Goal: Task Accomplishment & Management: Manage account settings

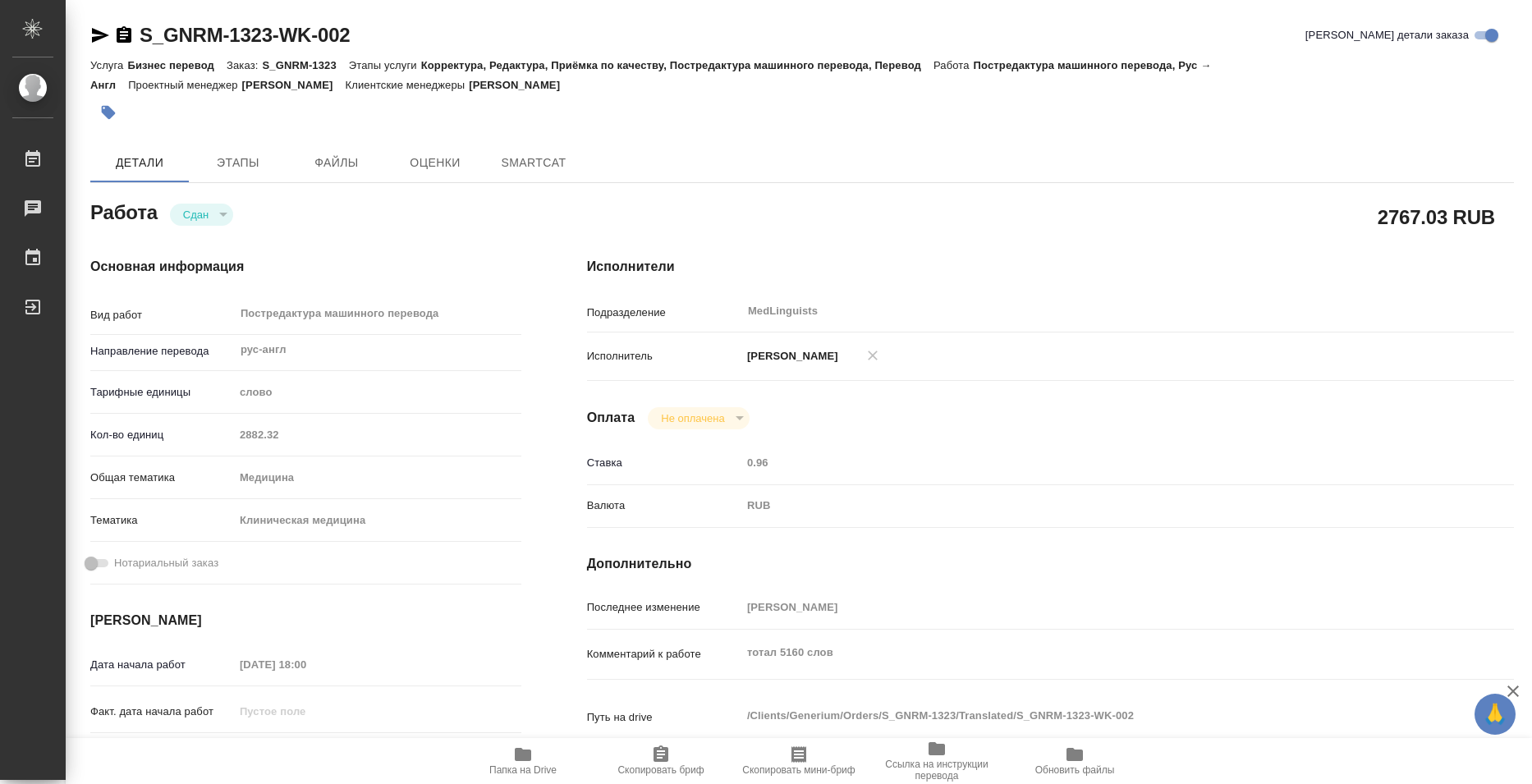
type textarea "x"
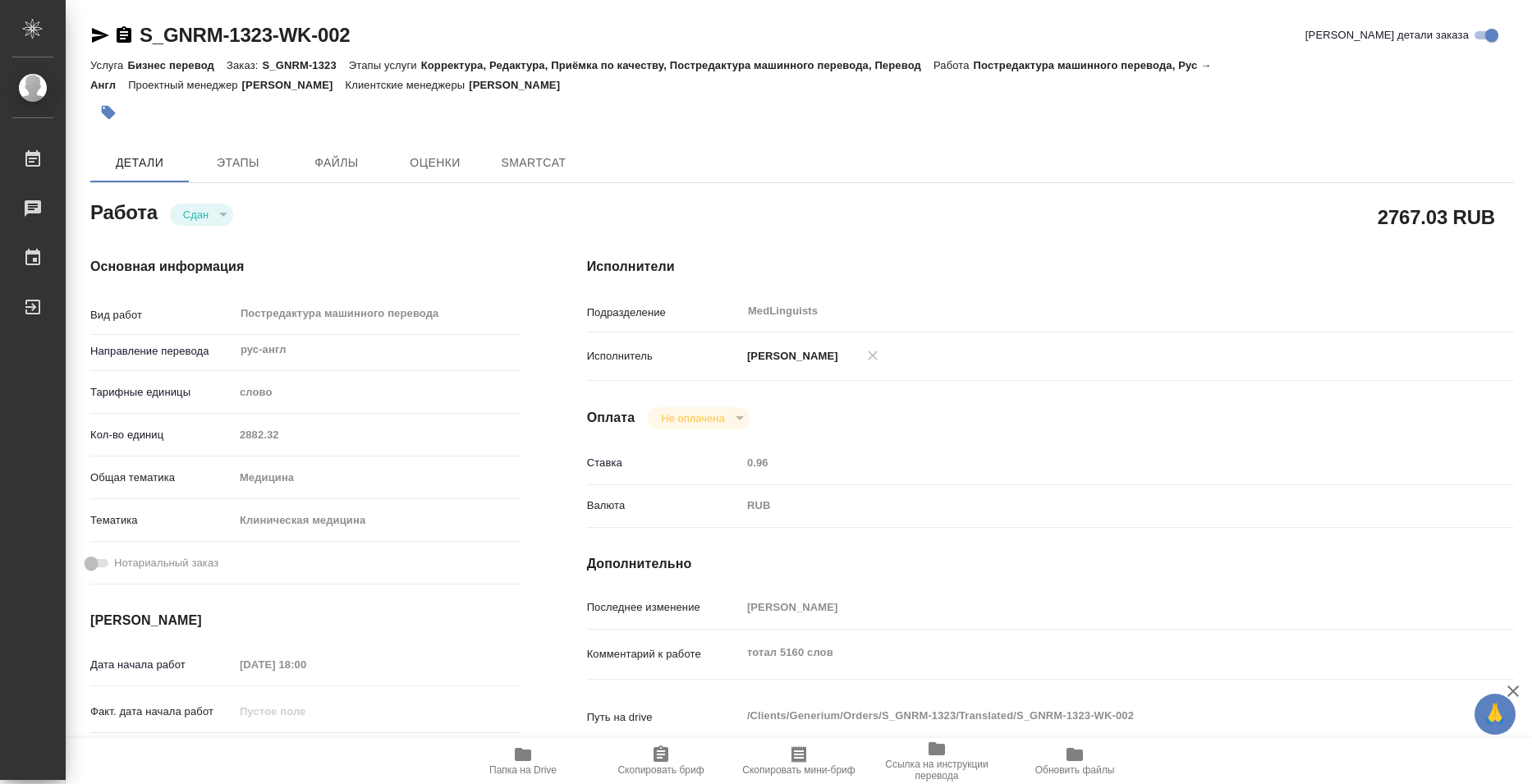
type textarea "x"
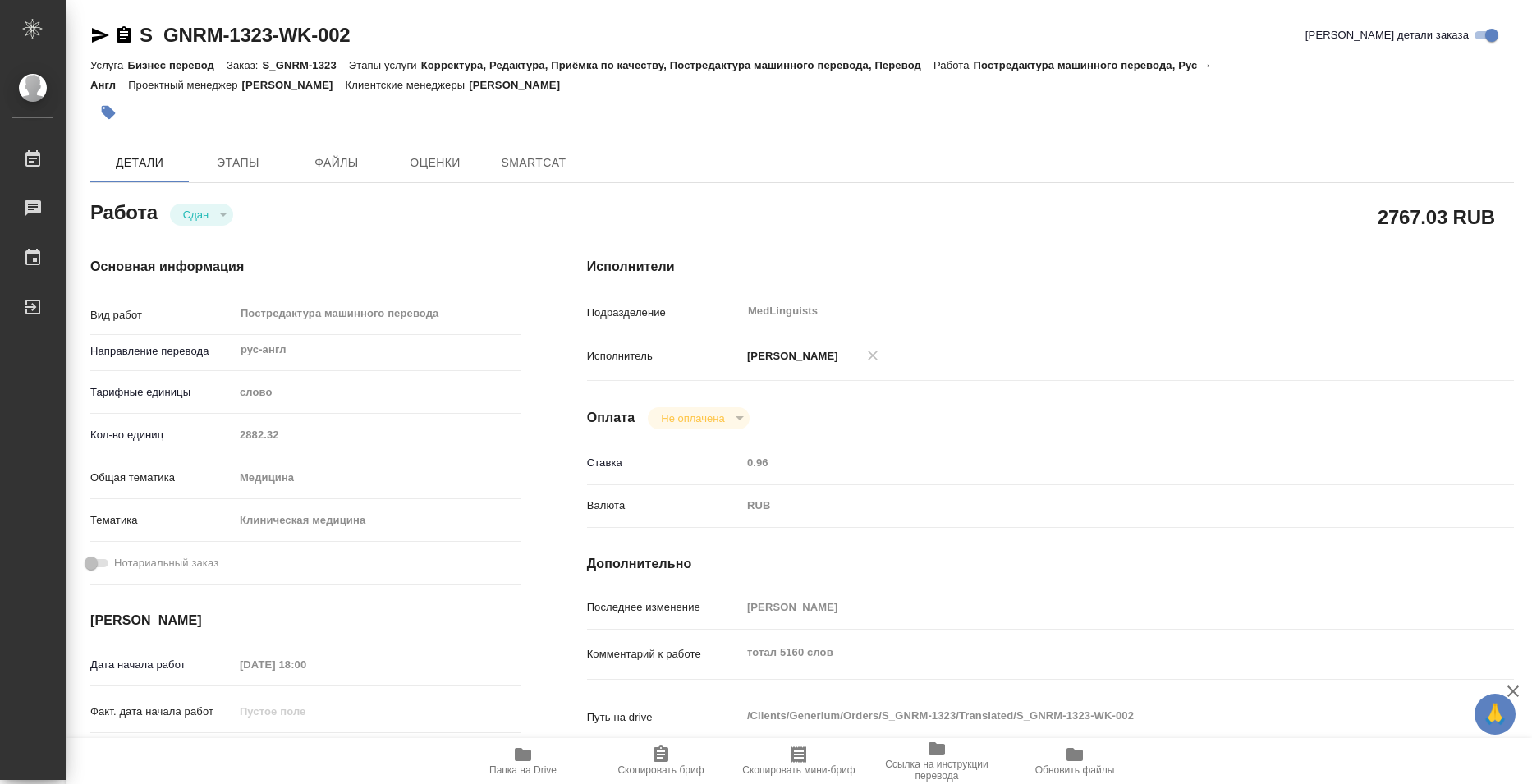
type textarea "x"
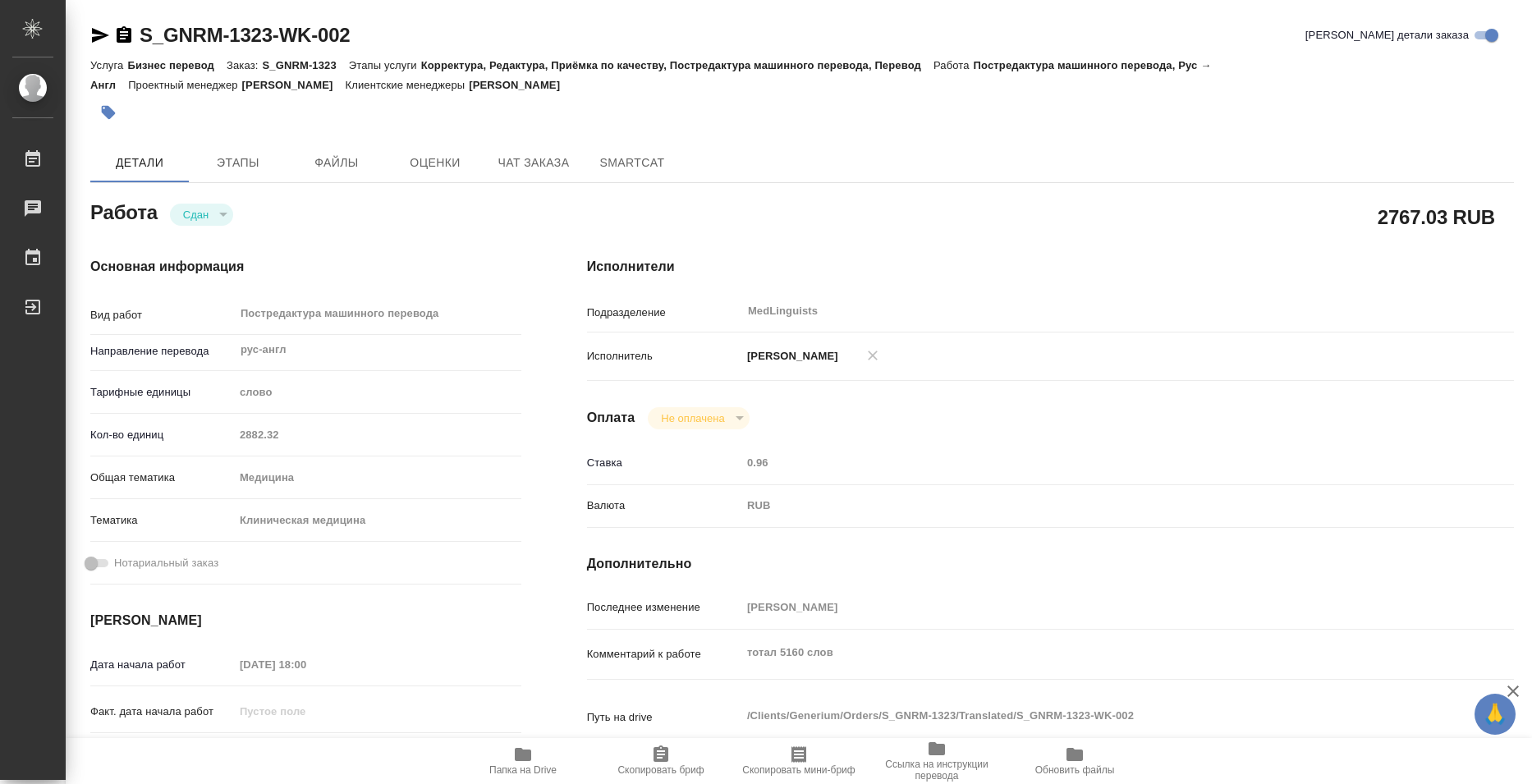
type textarea "x"
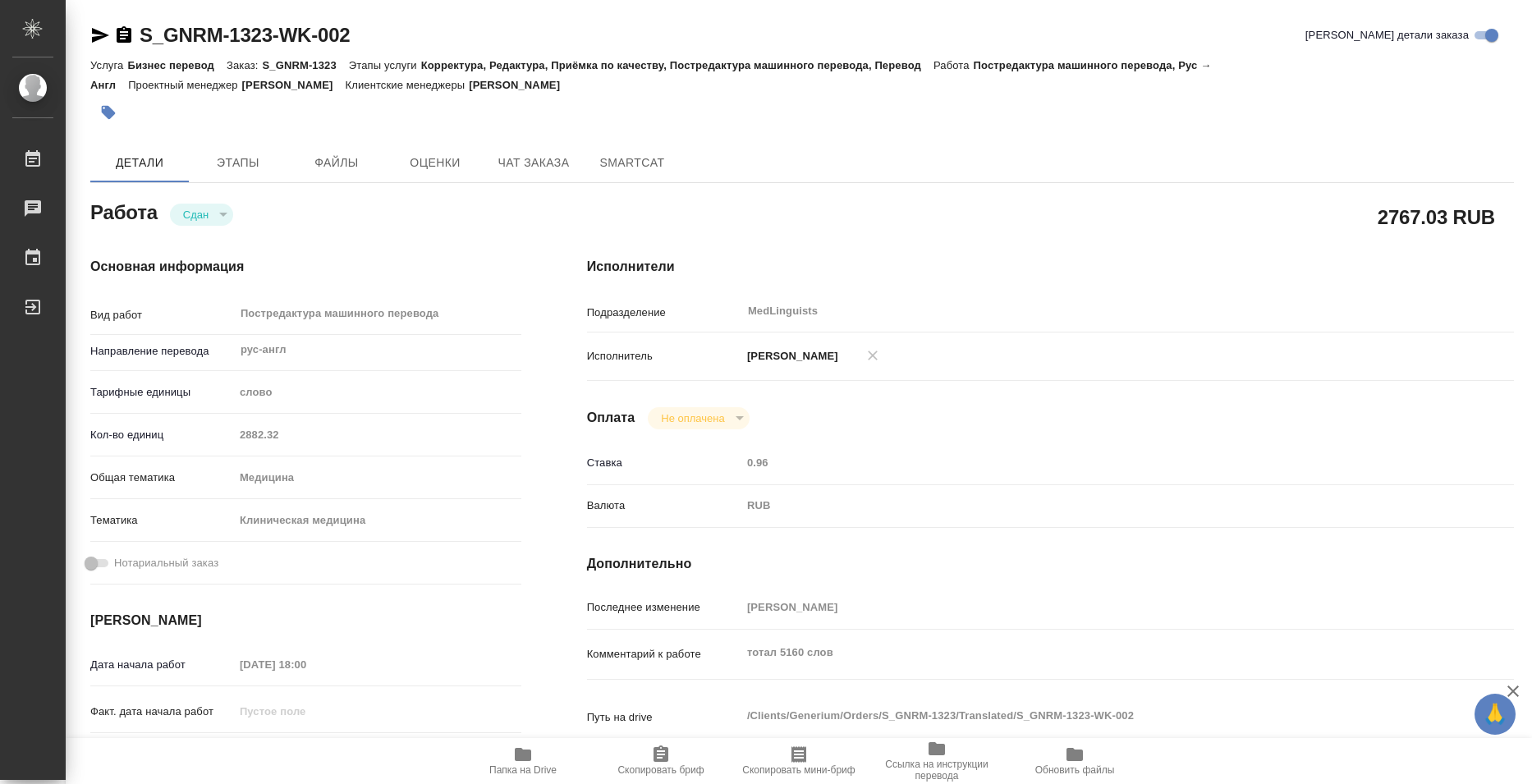
type textarea "x"
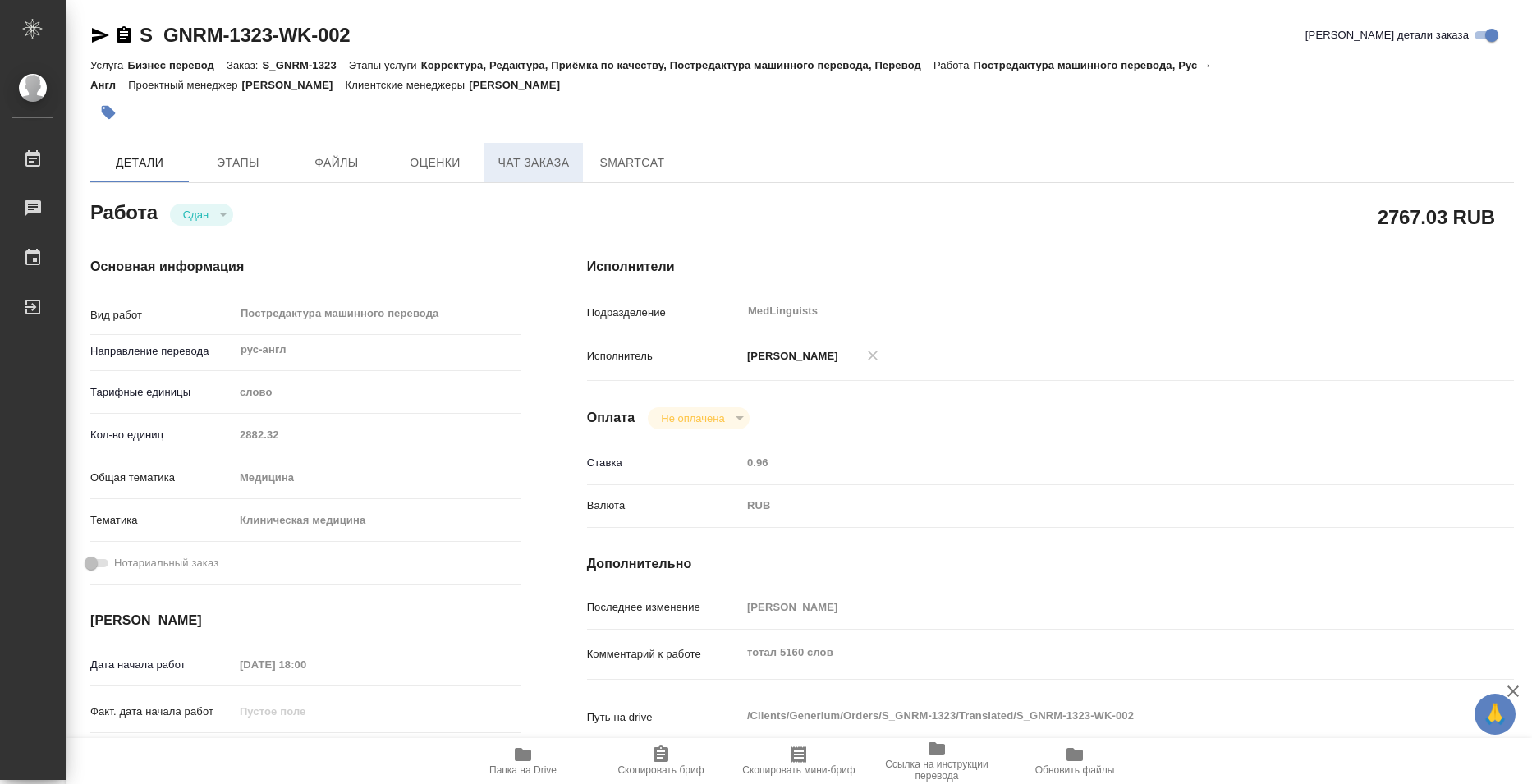
click at [538, 170] on span "Чат заказа" at bounding box center [533, 162] width 79 height 21
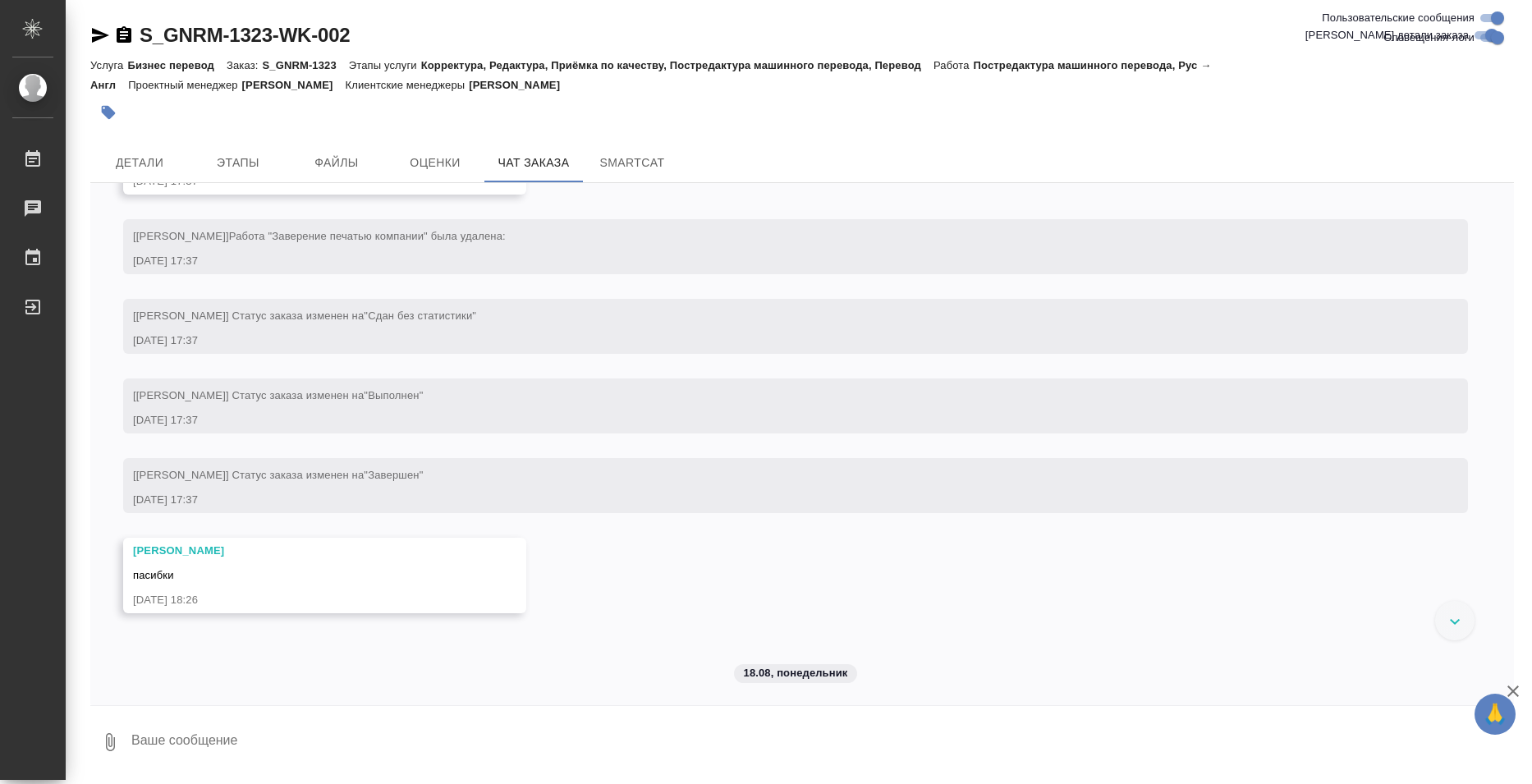
scroll to position [13102, 0]
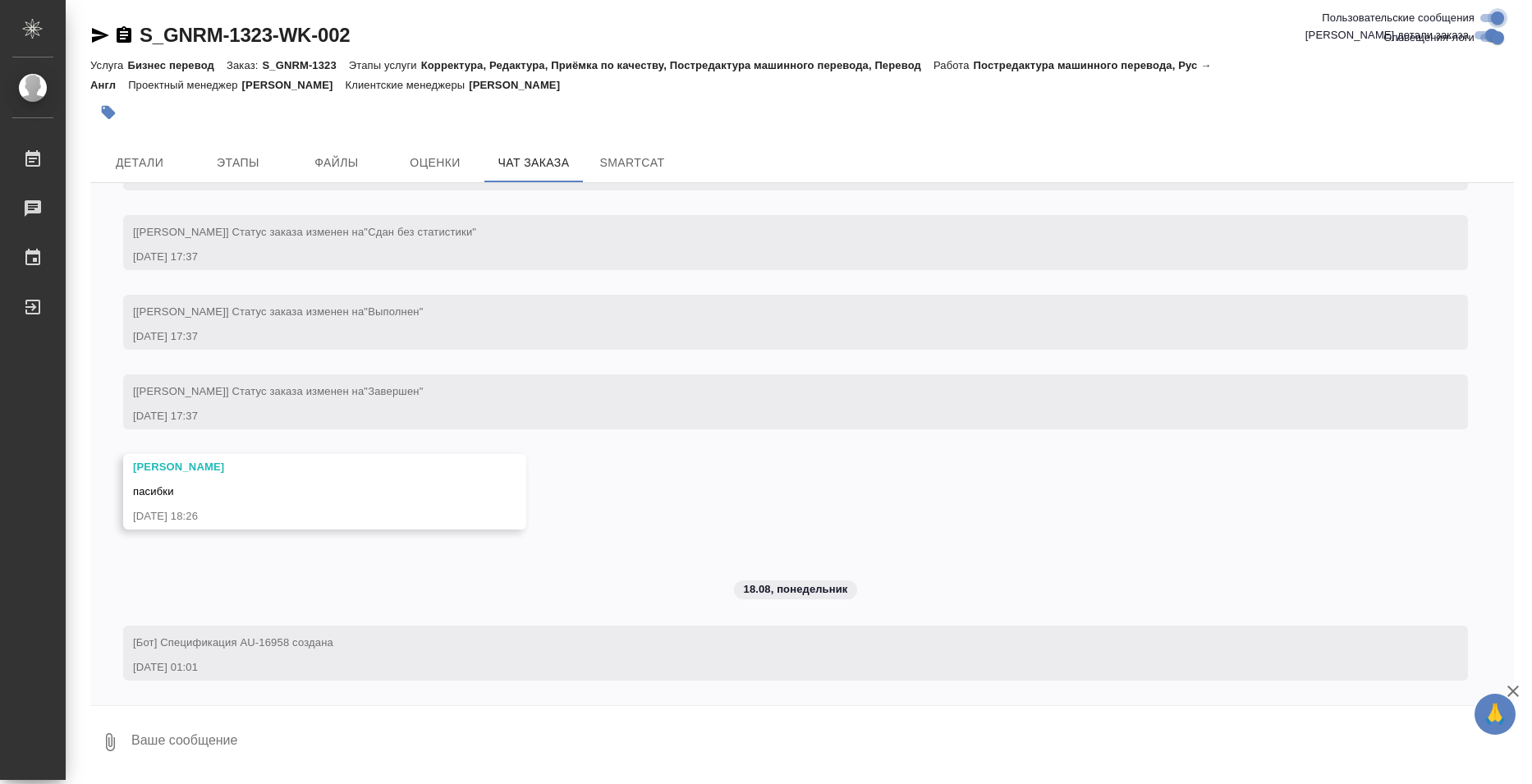
click at [1489, 25] on input "Пользовательские сообщения" at bounding box center [1497, 18] width 59 height 20
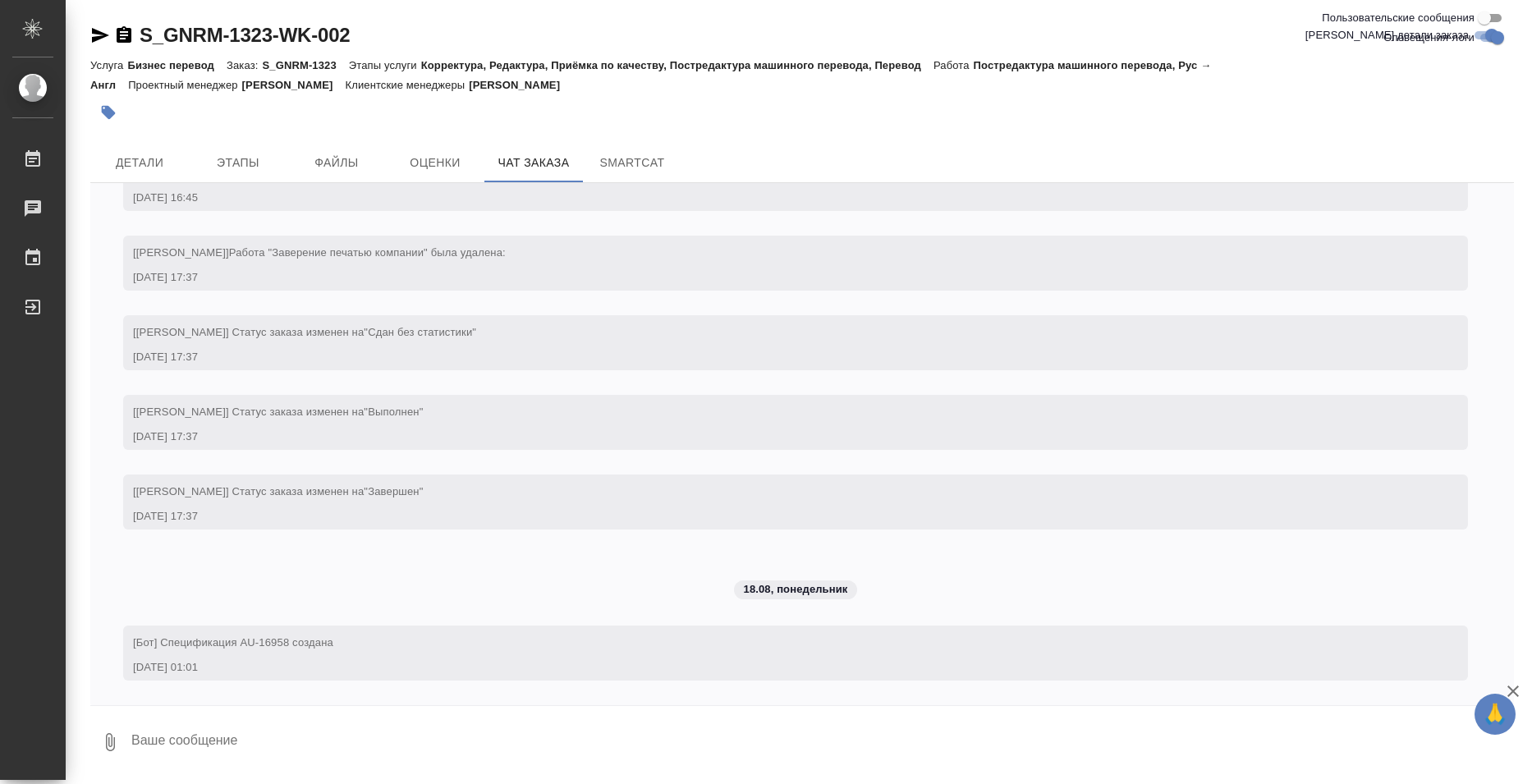
click at [1489, 25] on input "Пользовательские сообщения" at bounding box center [1484, 18] width 59 height 20
checkbox input "true"
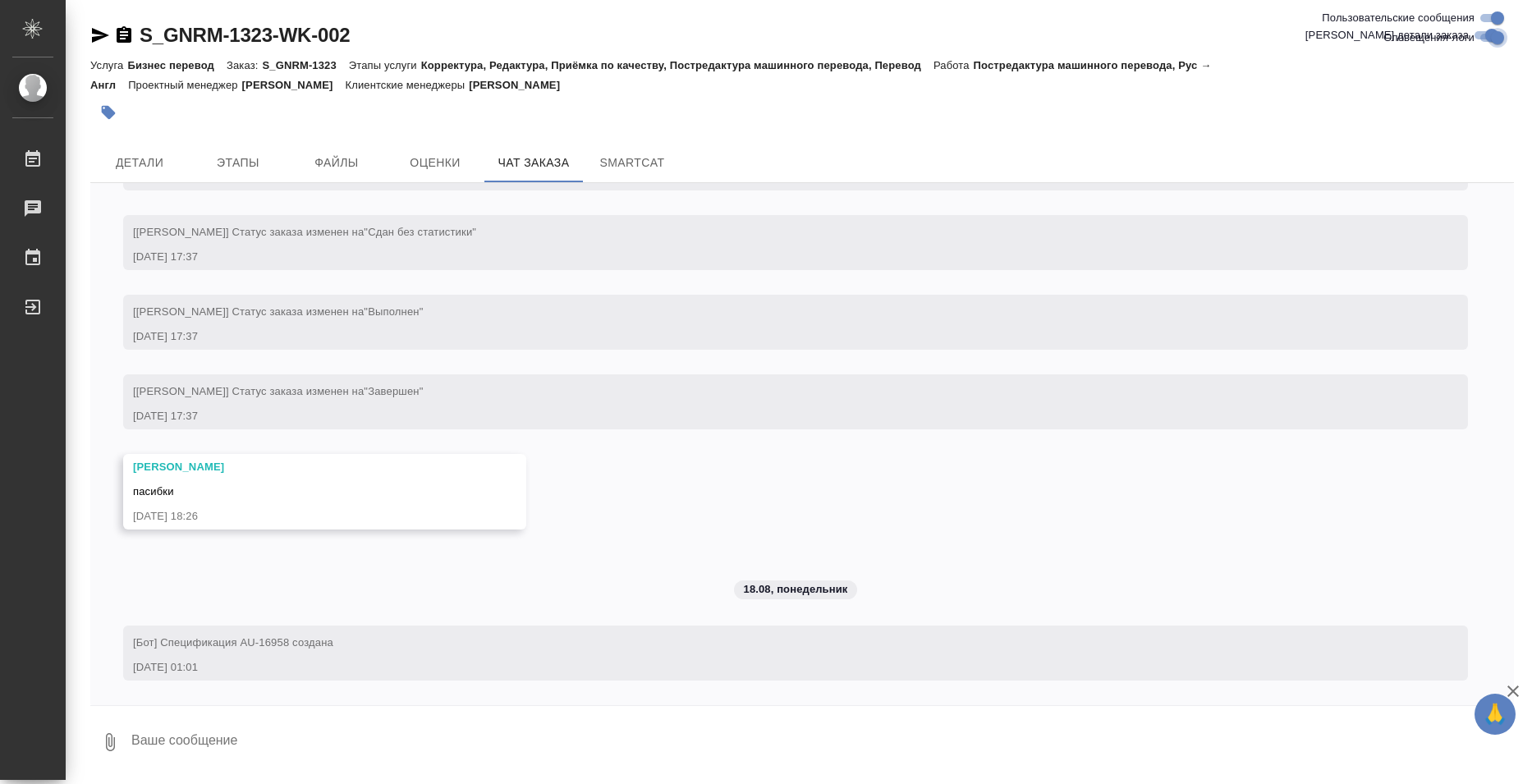
click at [1487, 37] on input "Оповещения-логи" at bounding box center [1497, 38] width 59 height 20
checkbox input "false"
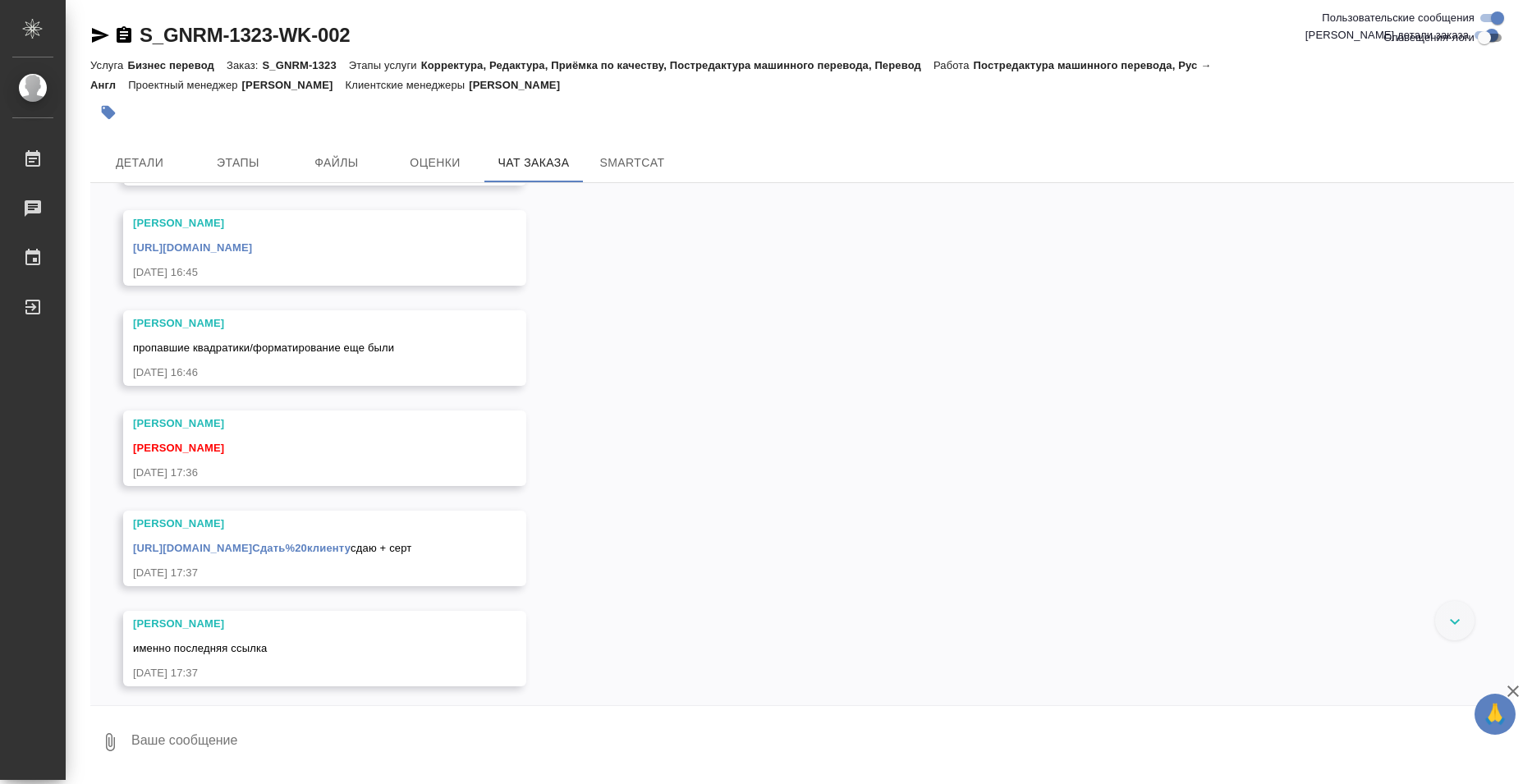
scroll to position [2929, 0]
